Goal: Book appointment/travel/reservation

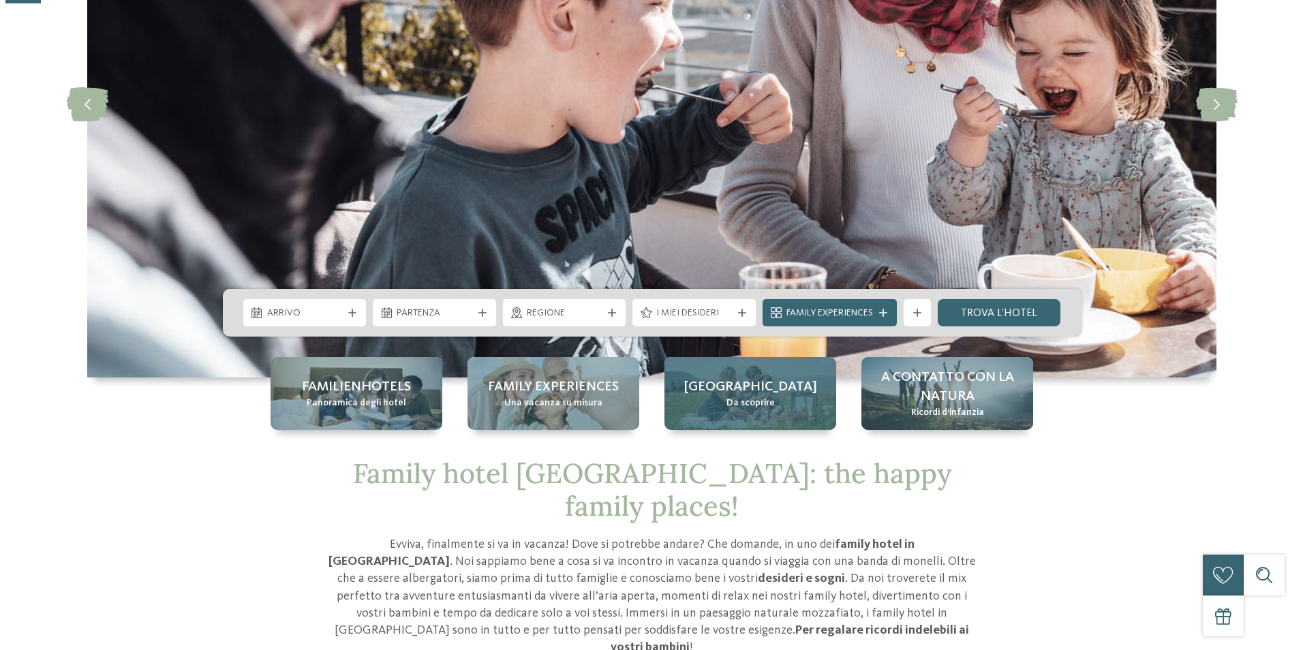
scroll to position [273, 0]
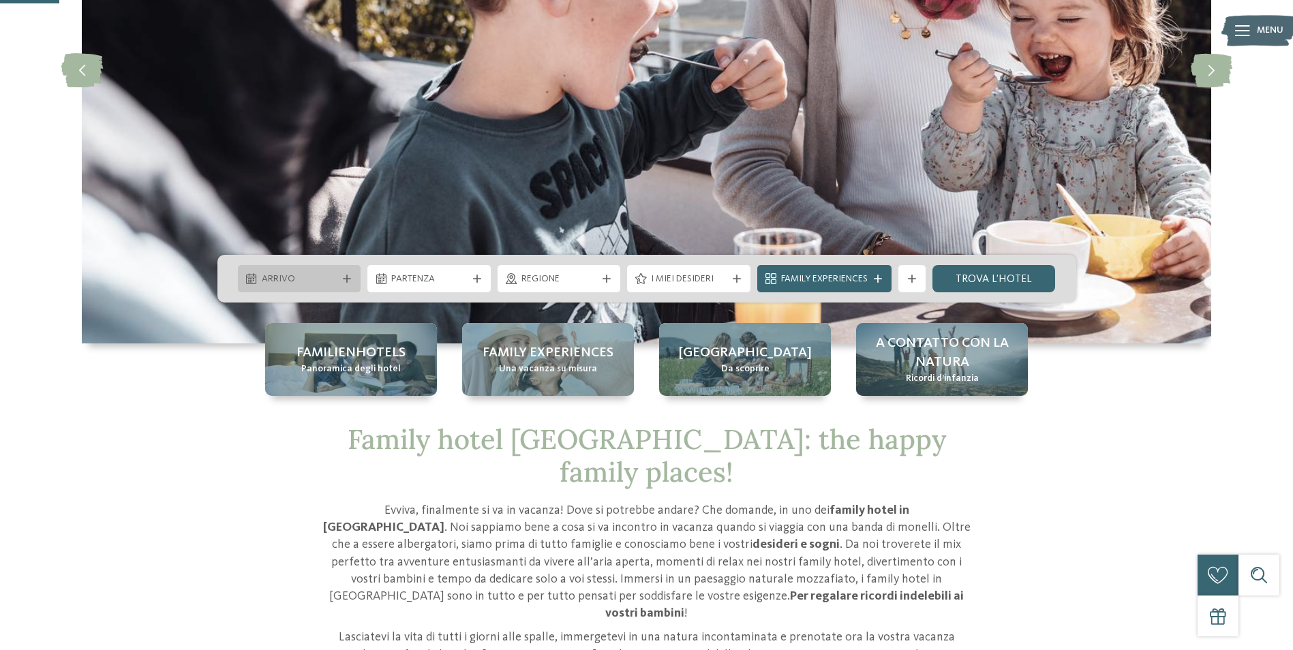
click at [309, 269] on div "Arrivo" at bounding box center [299, 278] width 123 height 27
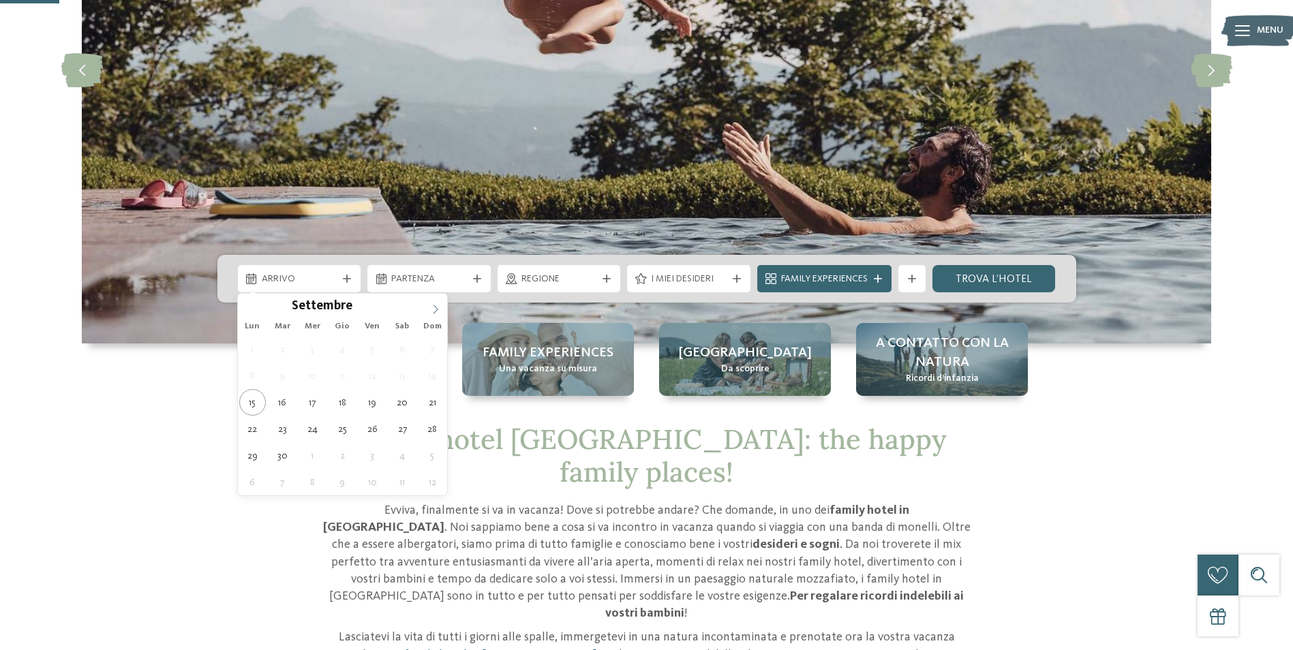
click at [434, 307] on icon at bounding box center [436, 310] width 10 height 10
type div "[DATE]"
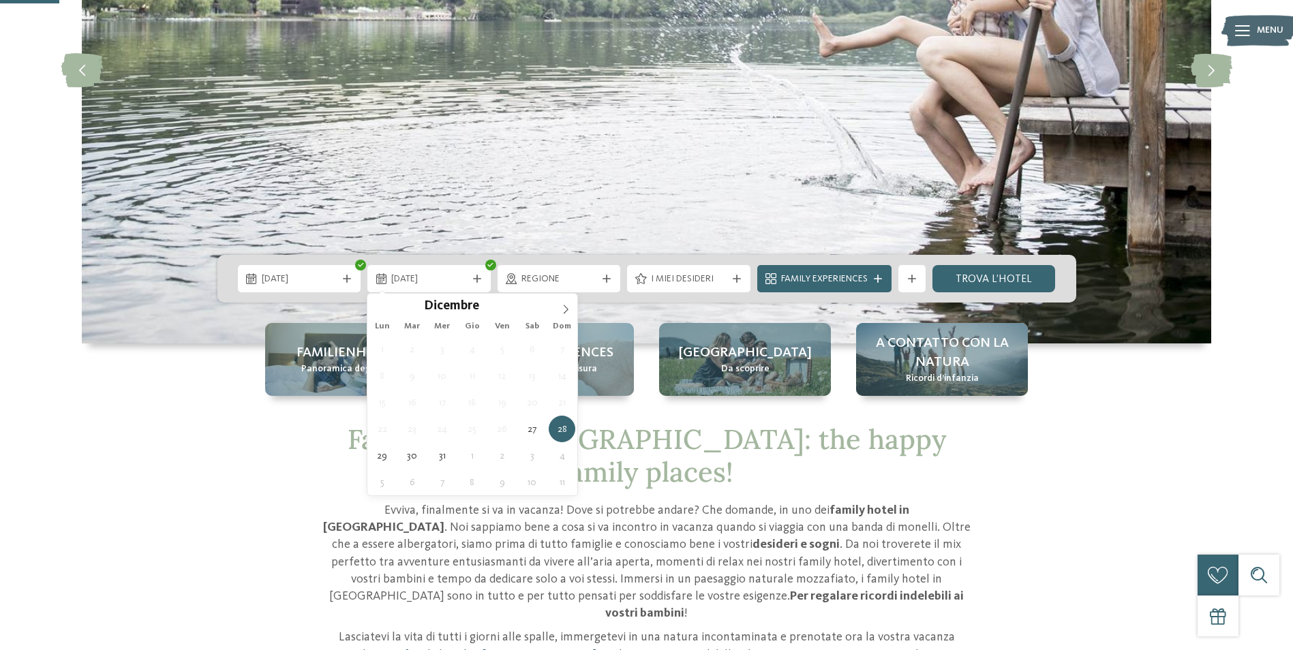
click at [553, 303] on div "Dicembre ****" at bounding box center [472, 305] width 210 height 23
type input "****"
click at [561, 305] on icon at bounding box center [566, 310] width 10 height 10
type div "03.01.2026"
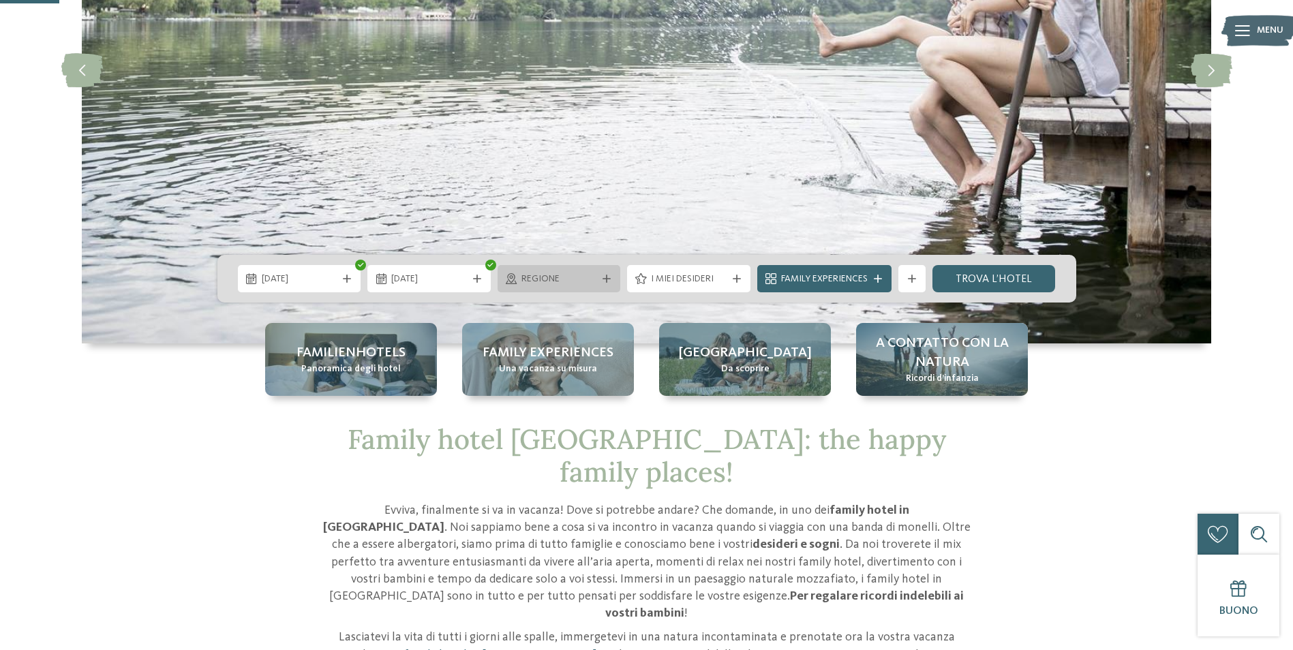
click at [602, 278] on icon at bounding box center [606, 279] width 8 height 8
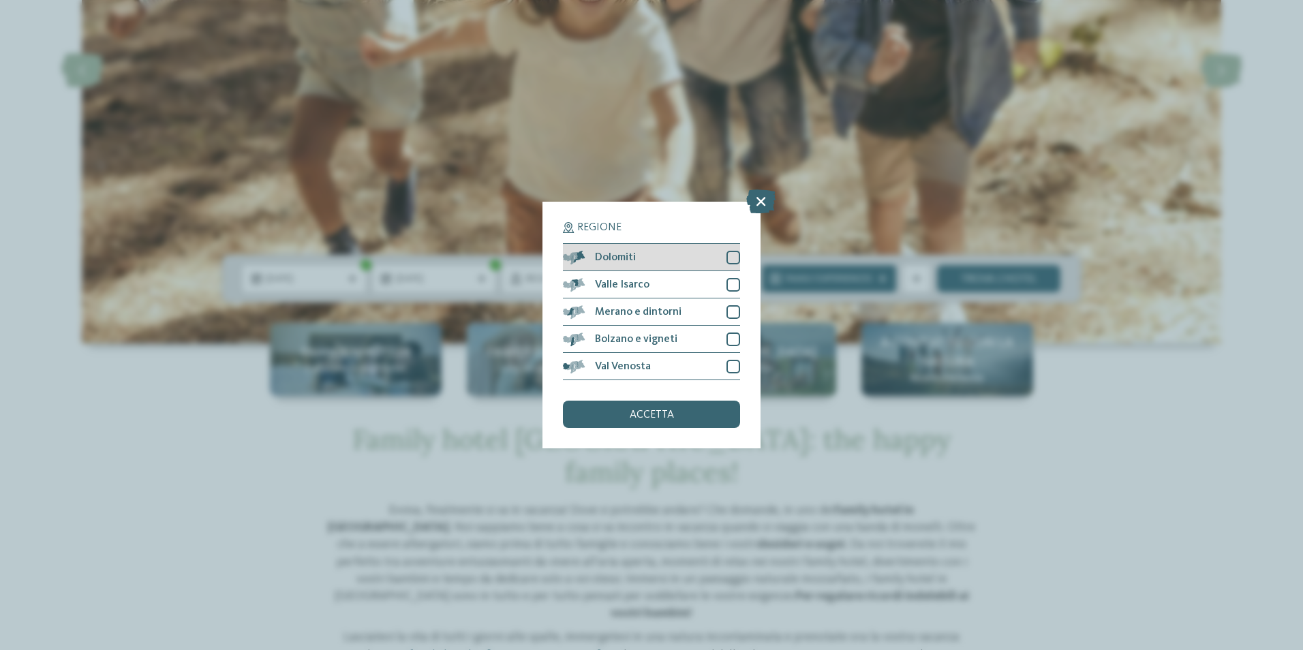
click at [735, 254] on div at bounding box center [733, 258] width 14 height 14
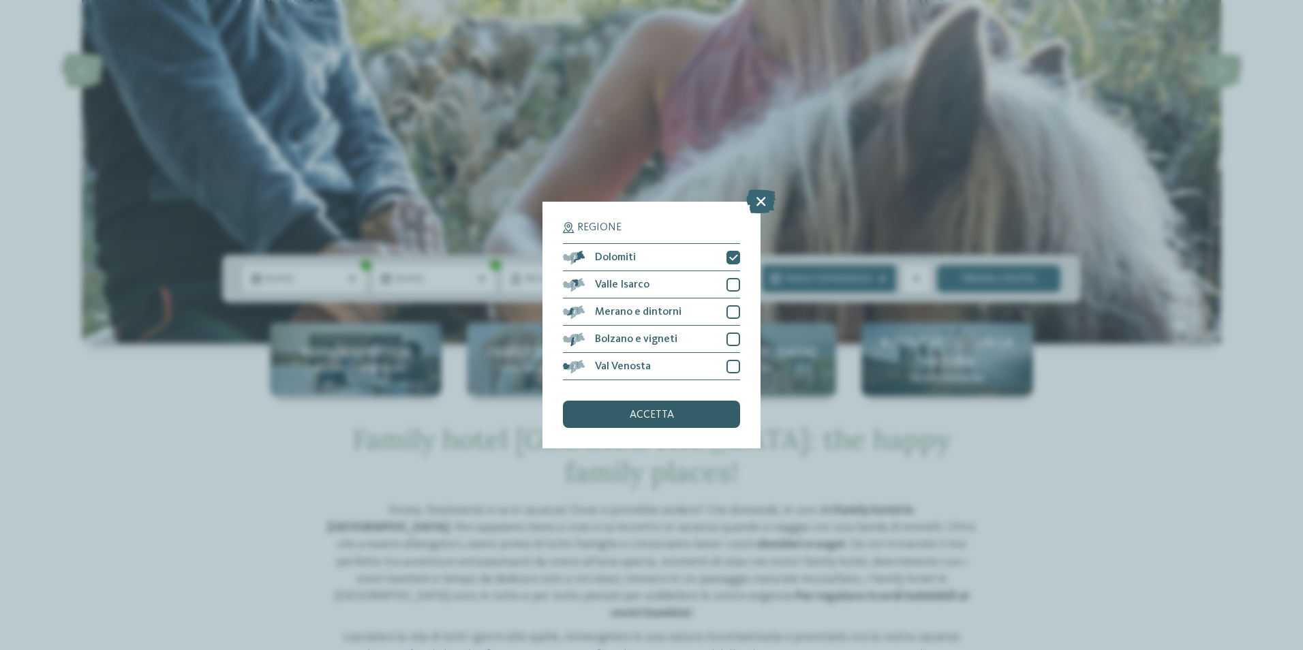
click at [694, 411] on div "accetta" at bounding box center [651, 414] width 177 height 27
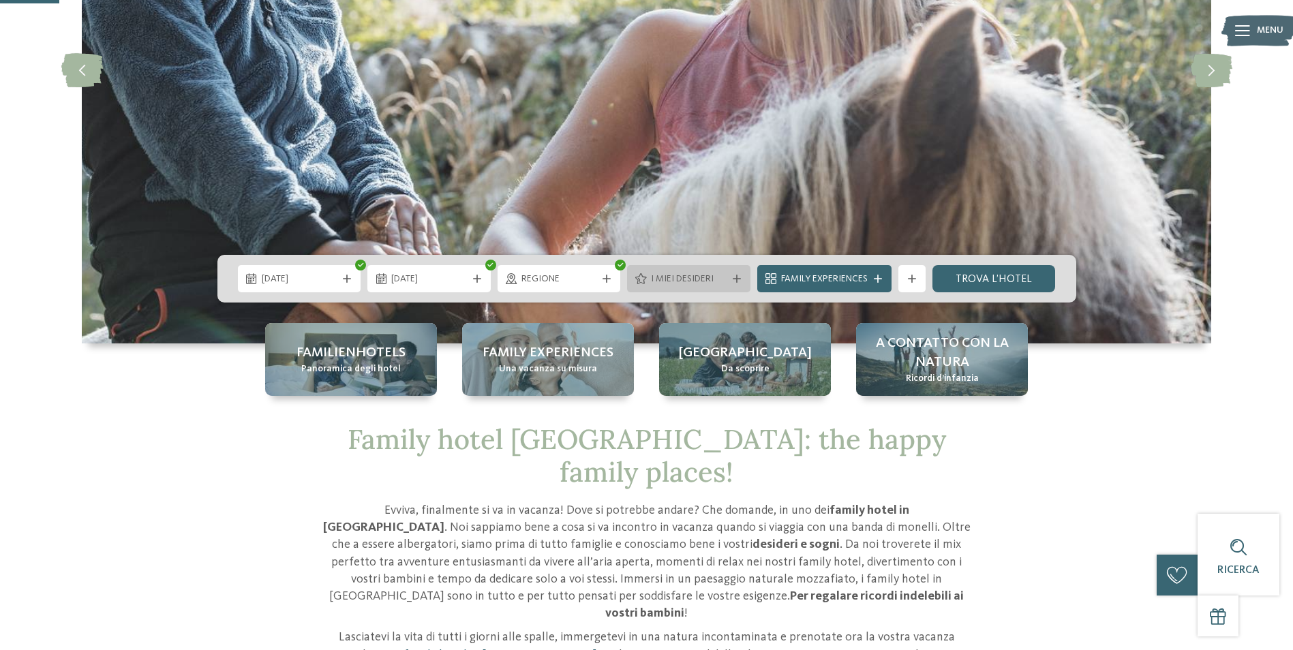
click at [720, 279] on span "I miei desideri" at bounding box center [689, 280] width 76 height 14
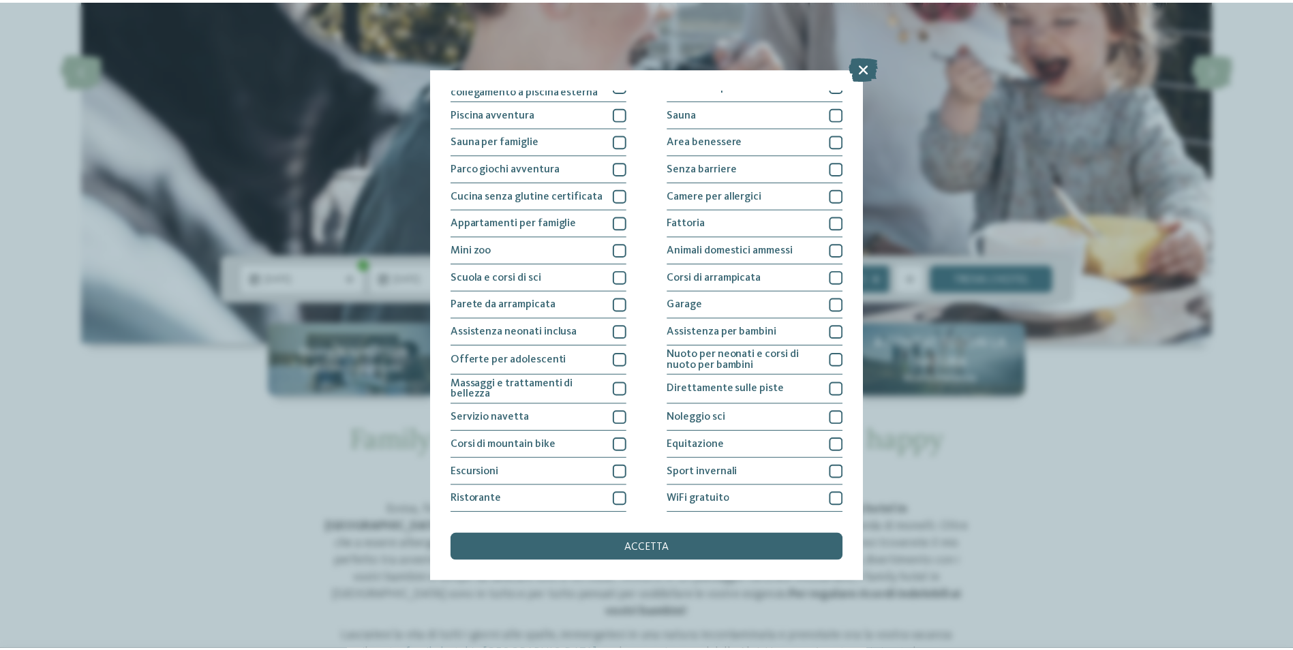
scroll to position [0, 0]
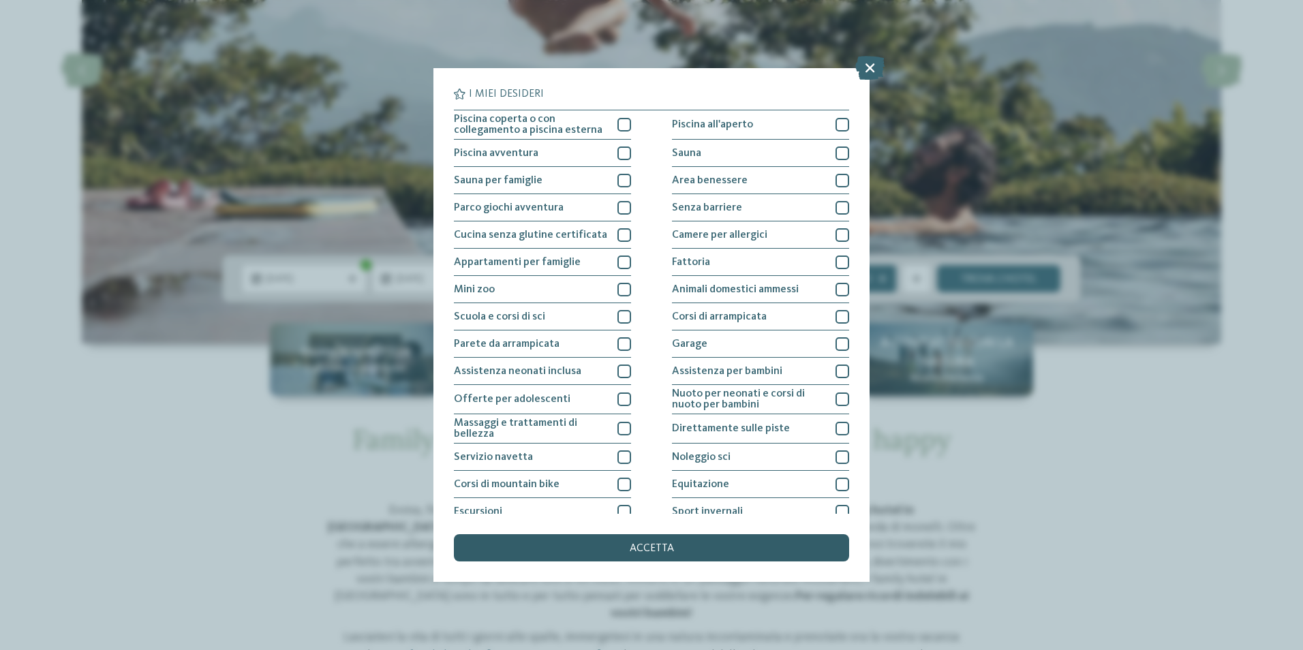
click at [665, 556] on div "accetta" at bounding box center [651, 547] width 395 height 27
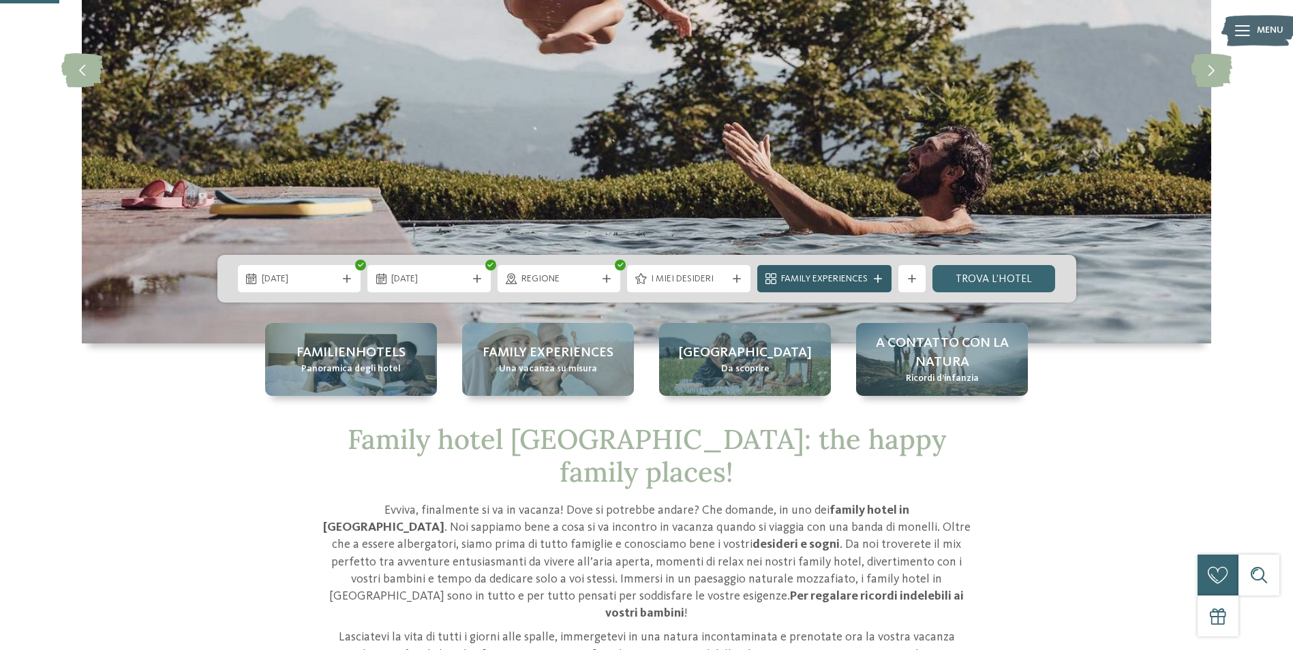
click at [825, 281] on span "Family Experiences" at bounding box center [824, 280] width 87 height 14
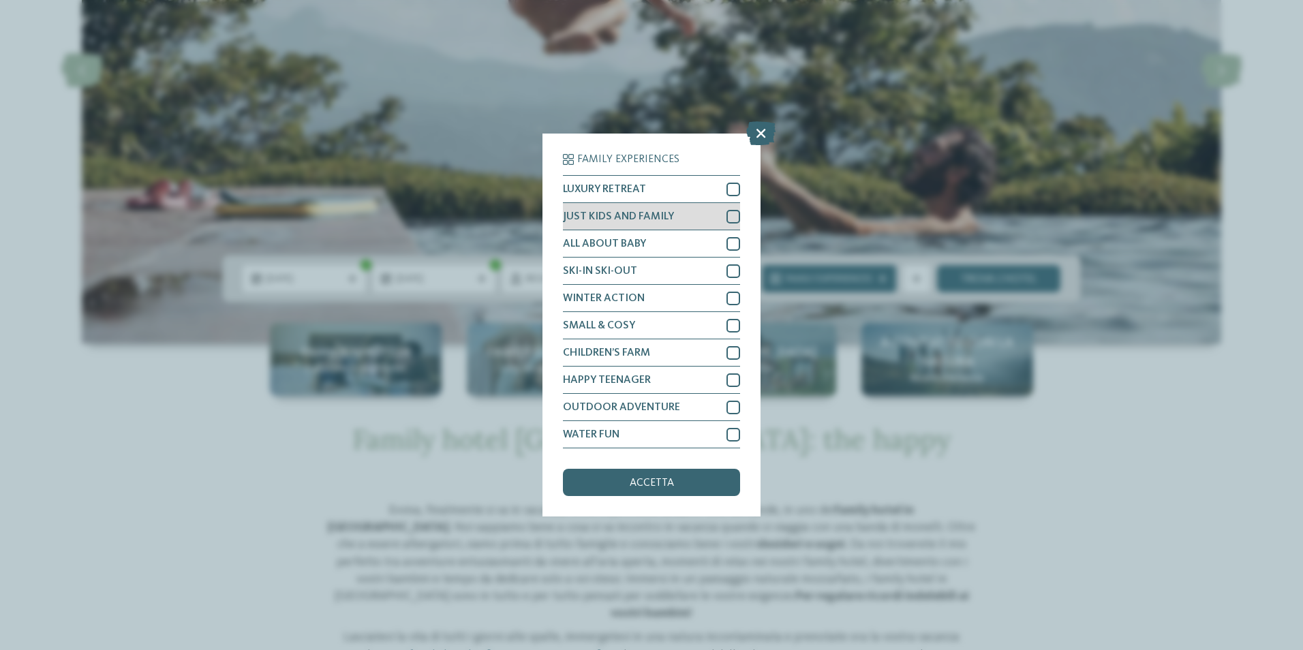
click at [730, 216] on div at bounding box center [733, 217] width 14 height 14
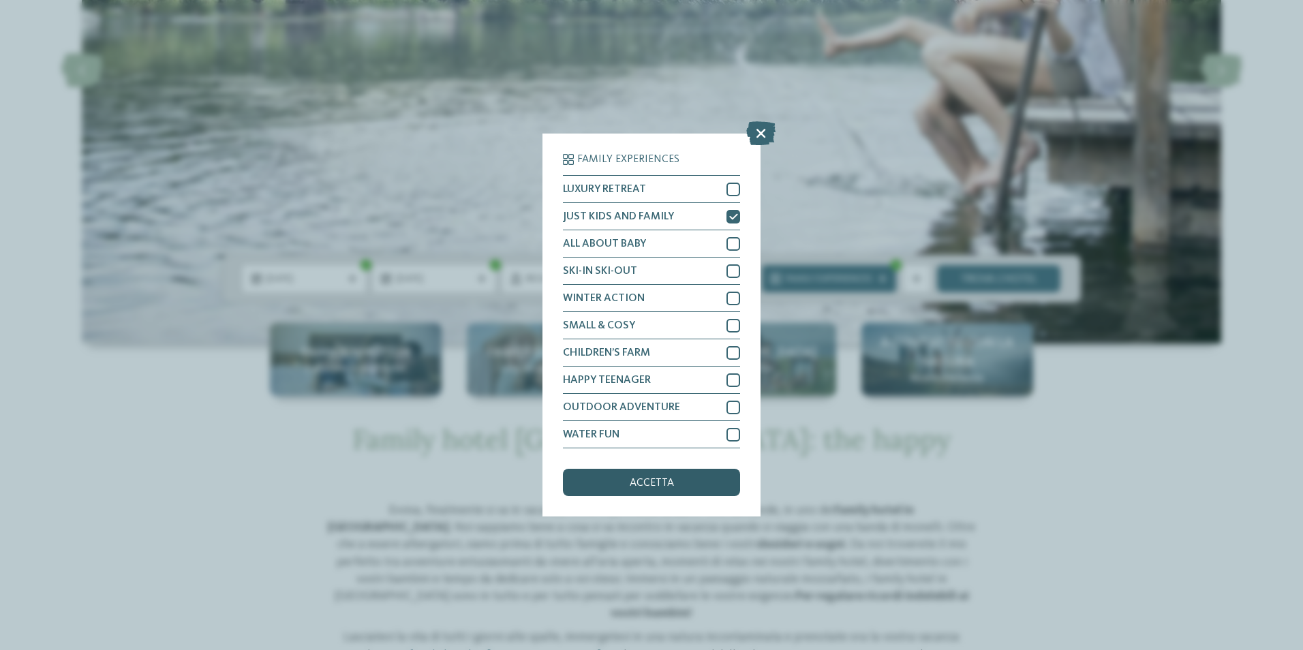
click at [690, 474] on div "accetta" at bounding box center [651, 482] width 177 height 27
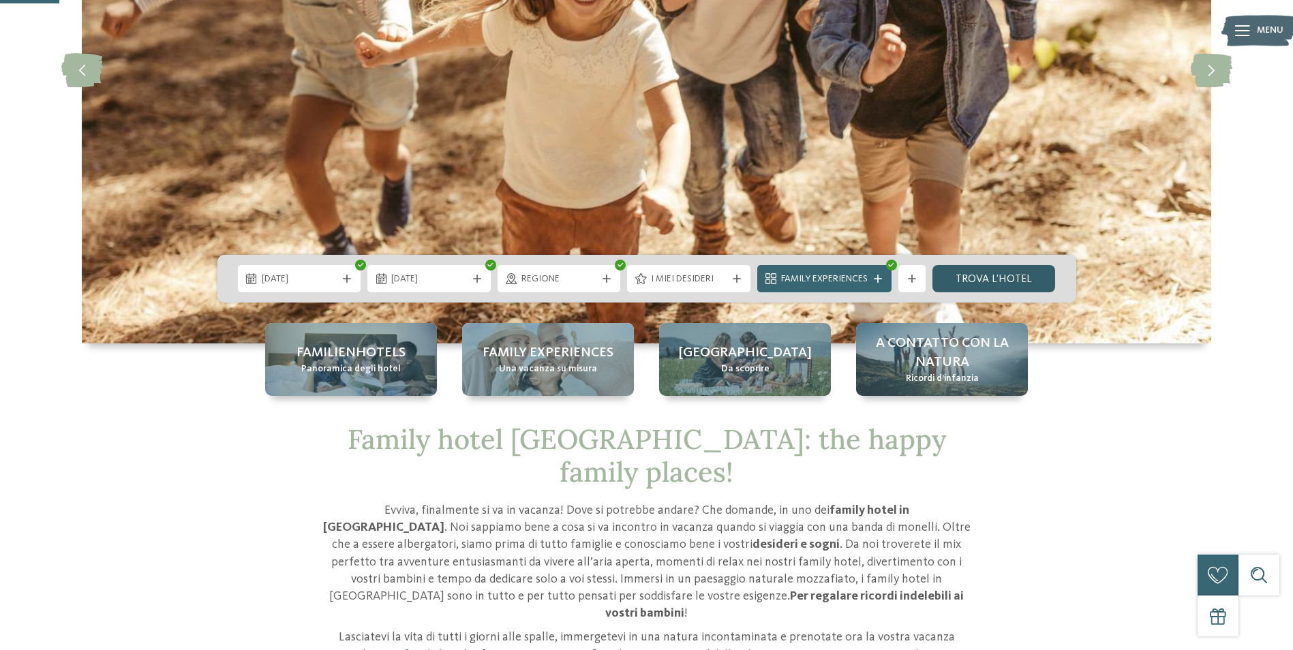
click at [996, 285] on link "trova l’hotel" at bounding box center [993, 278] width 123 height 27
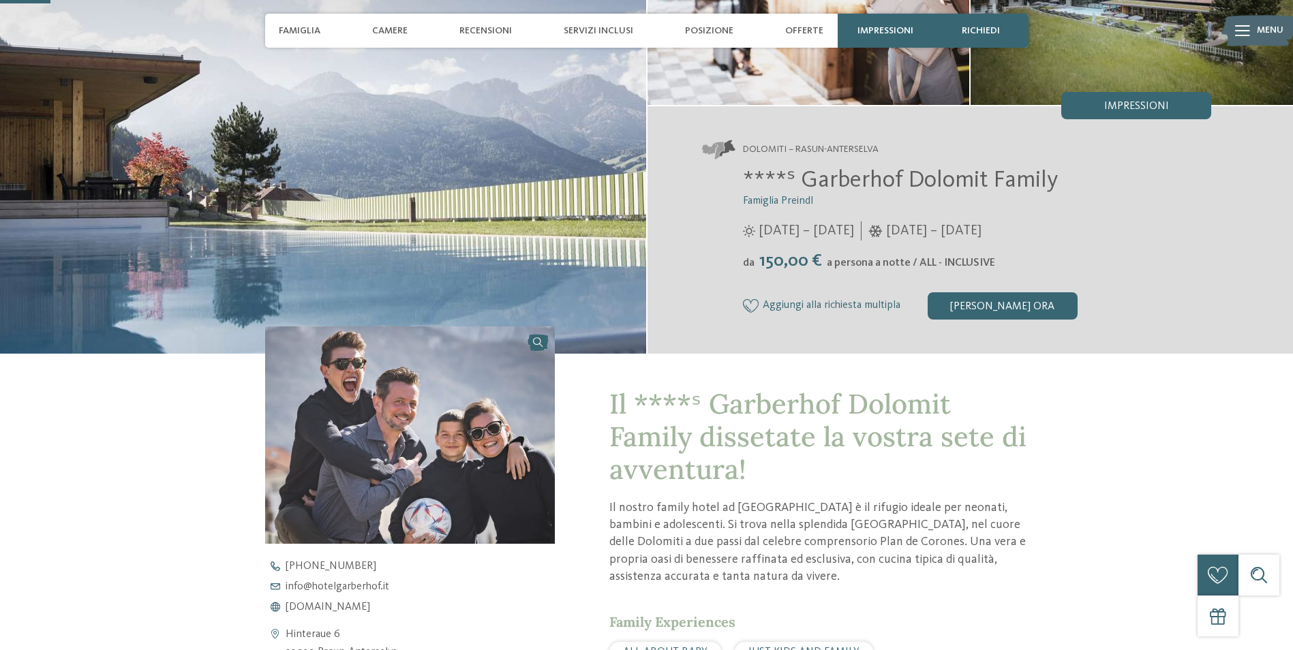
scroll to position [204, 0]
